Goal: Check status: Check status

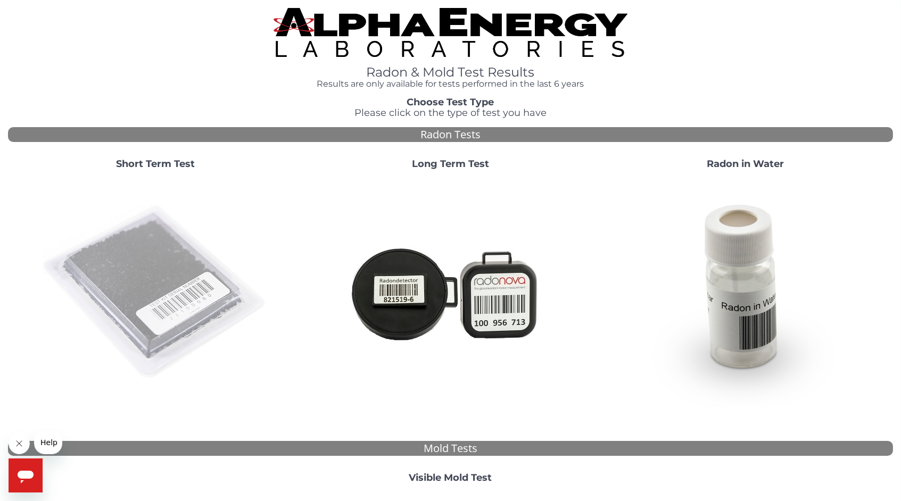
click at [168, 271] on img at bounding box center [155, 292] width 229 height 229
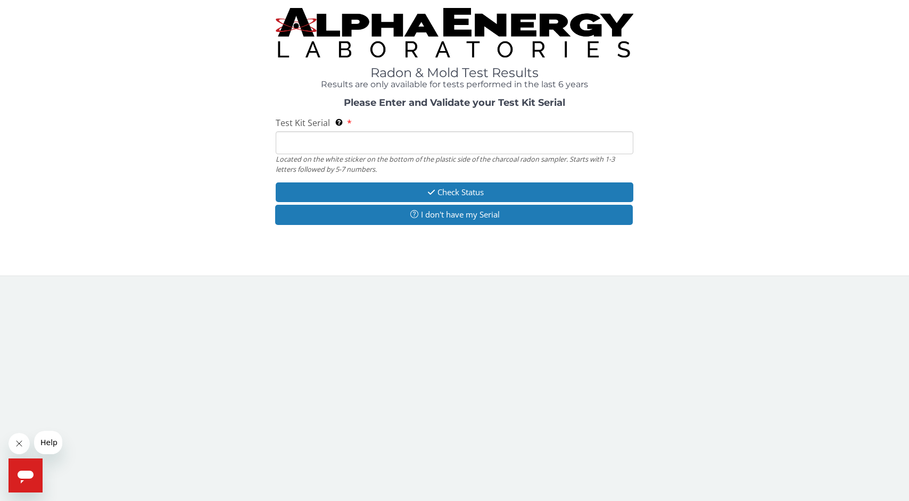
click at [370, 147] on input "Test Kit Serial Located on the white sticker on the bottom of the plastic side …" at bounding box center [454, 142] width 357 height 23
paste input "AA575893"
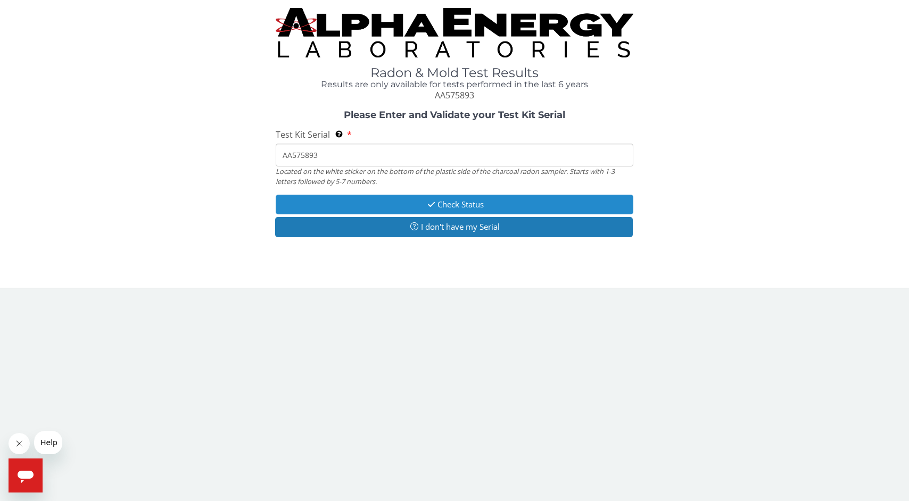
type input "AA575893"
click at [491, 199] on button "Check Status" at bounding box center [454, 205] width 357 height 20
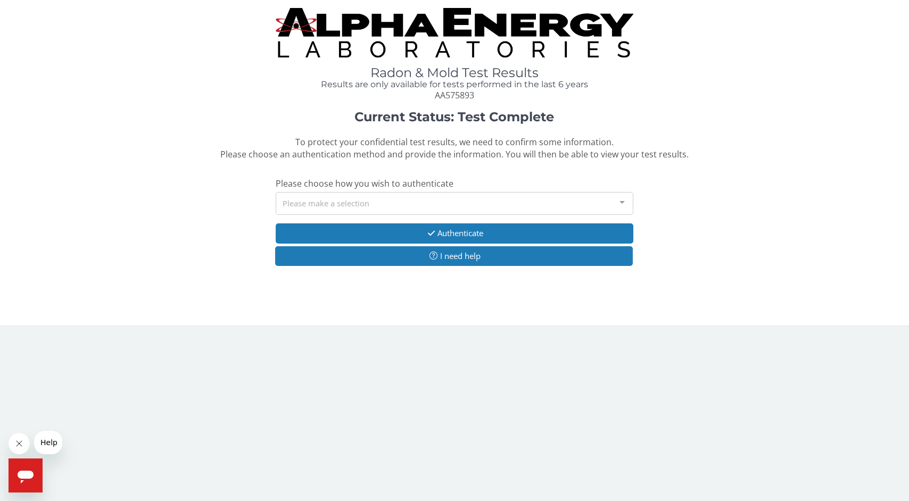
click at [525, 201] on div "Please make a selection" at bounding box center [454, 203] width 357 height 23
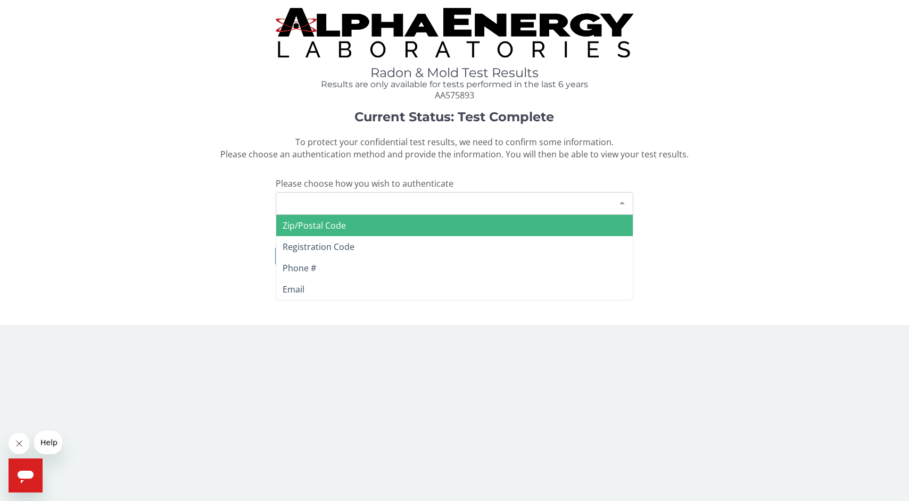
click at [333, 225] on span "Zip/Postal Code" at bounding box center [314, 226] width 63 height 12
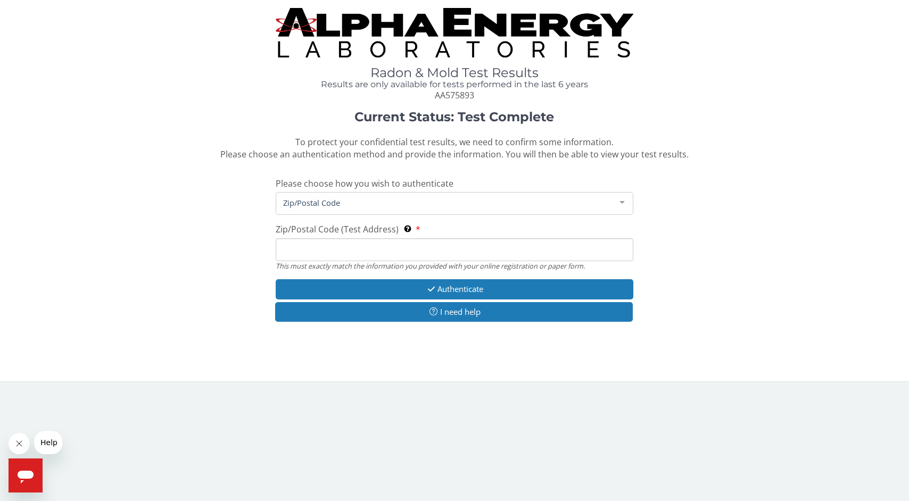
click at [383, 257] on input "Zip/Postal Code (Test Address) This must exactly match the information you prov…" at bounding box center [454, 249] width 357 height 23
type input "7"
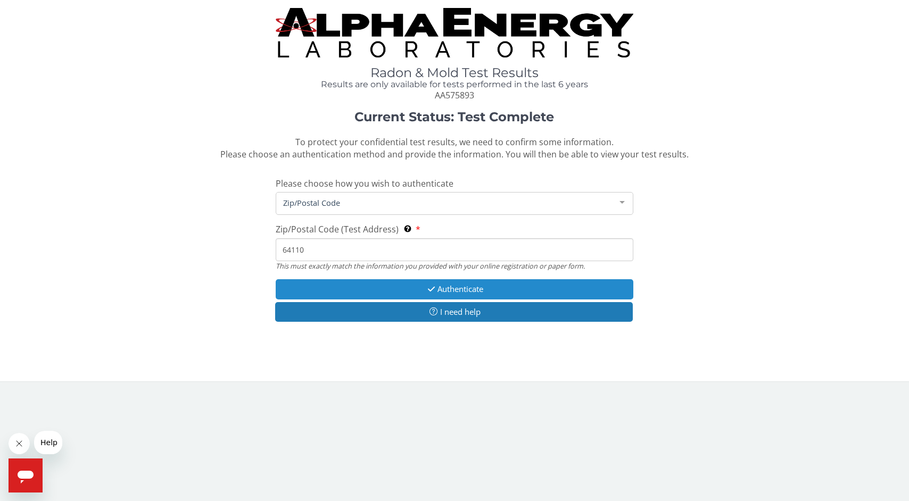
type input "64110"
click at [490, 286] on button "Authenticate" at bounding box center [454, 289] width 357 height 20
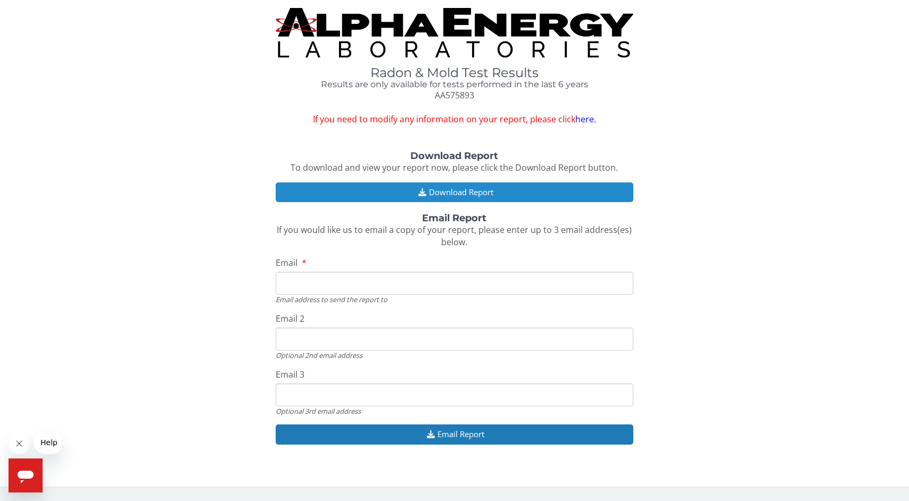
click at [444, 187] on button "Download Report" at bounding box center [454, 193] width 357 height 20
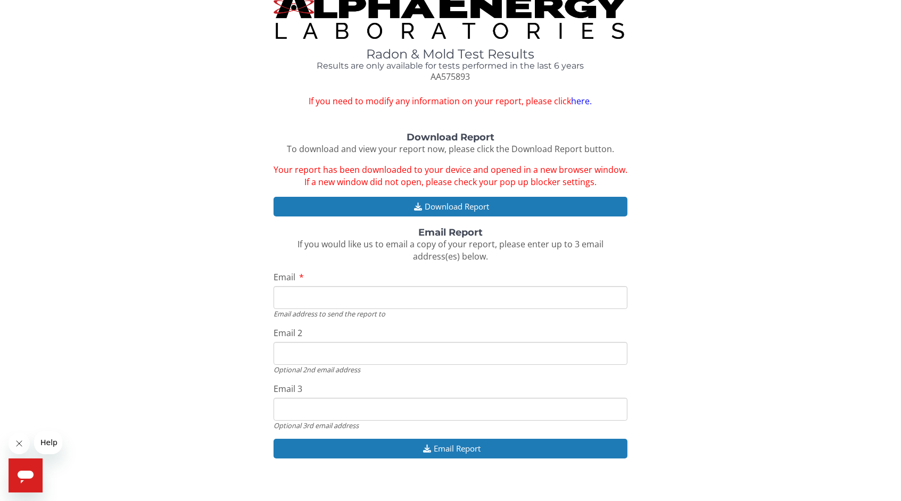
scroll to position [28, 0]
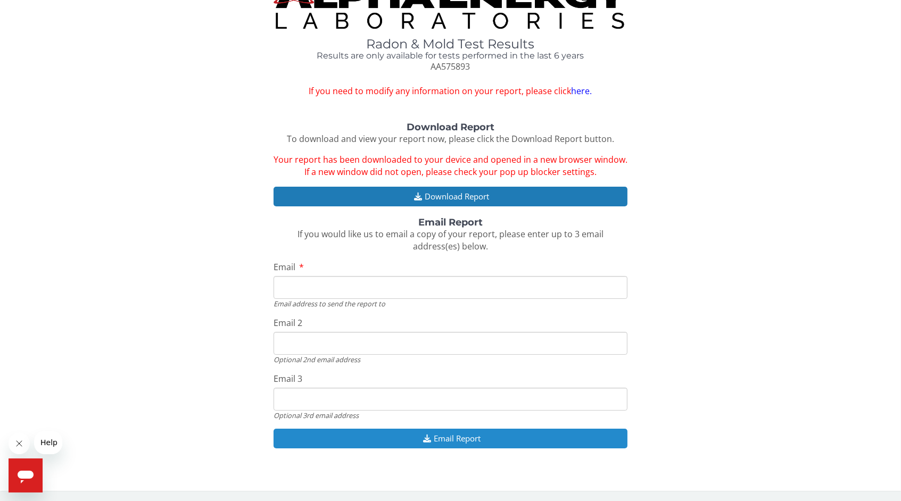
click at [453, 440] on button "Email Report" at bounding box center [450, 439] width 354 height 20
